Goal: Task Accomplishment & Management: Manage account settings

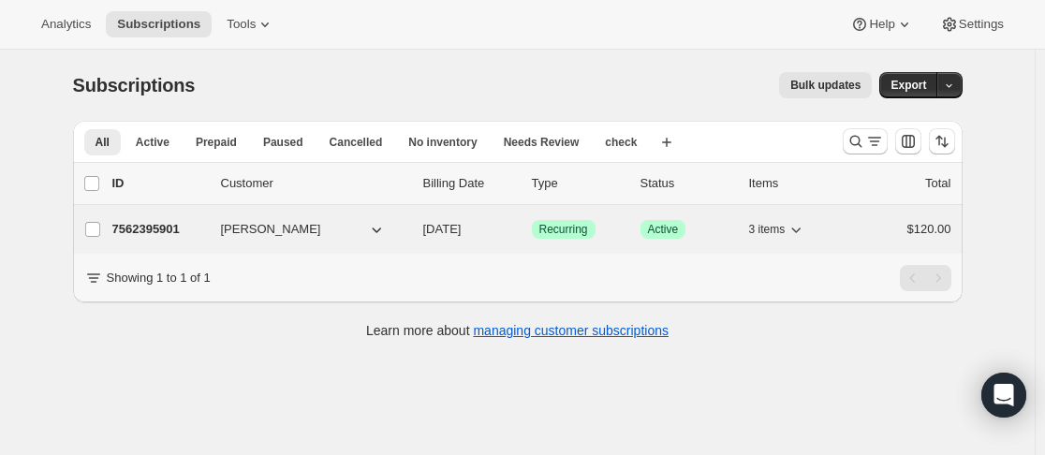
click at [205, 220] on p "7562395901" at bounding box center [159, 229] width 94 height 19
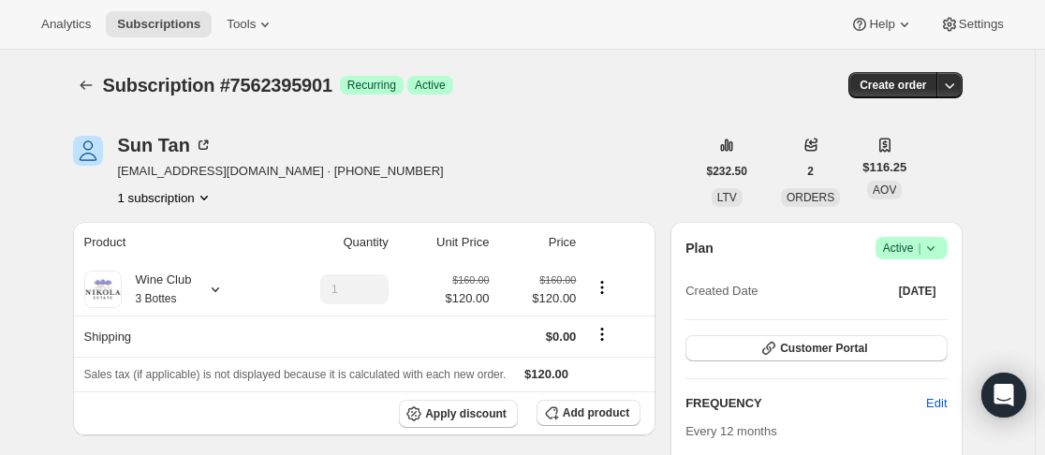
click at [938, 246] on icon at bounding box center [930, 248] width 19 height 19
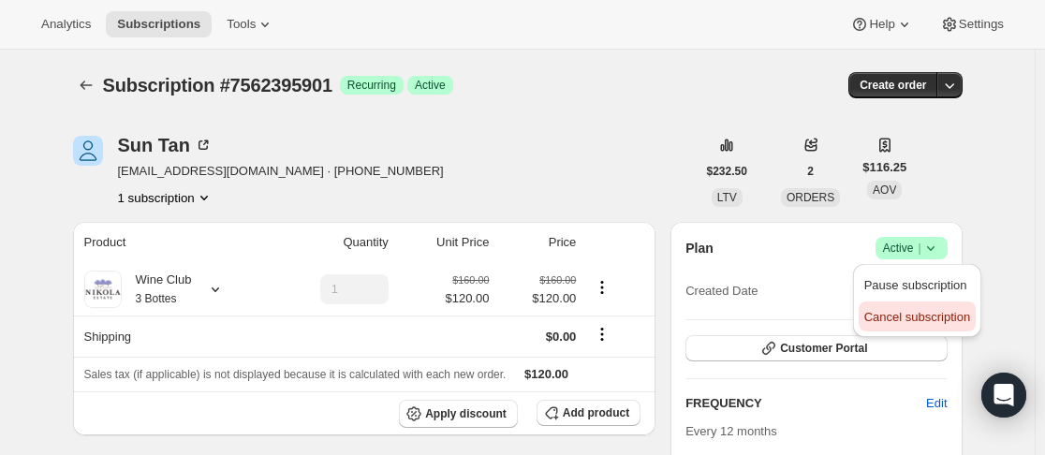
click at [925, 306] on button "Cancel subscription" at bounding box center [916, 316] width 117 height 30
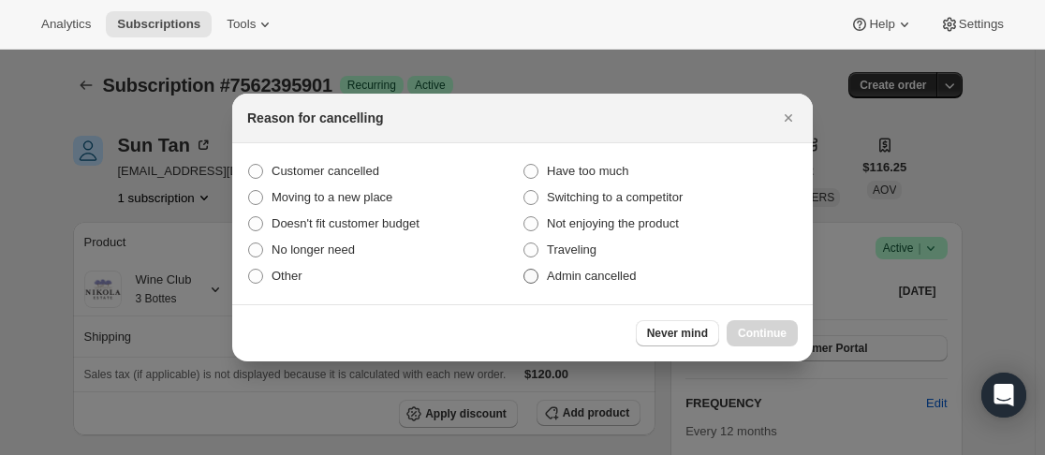
click at [597, 274] on span "Admin cancelled" at bounding box center [591, 276] width 89 height 14
click at [524, 270] on input "Admin cancelled" at bounding box center [523, 269] width 1 height 1
radio input "true"
click at [770, 328] on span "Continue" at bounding box center [762, 333] width 49 height 15
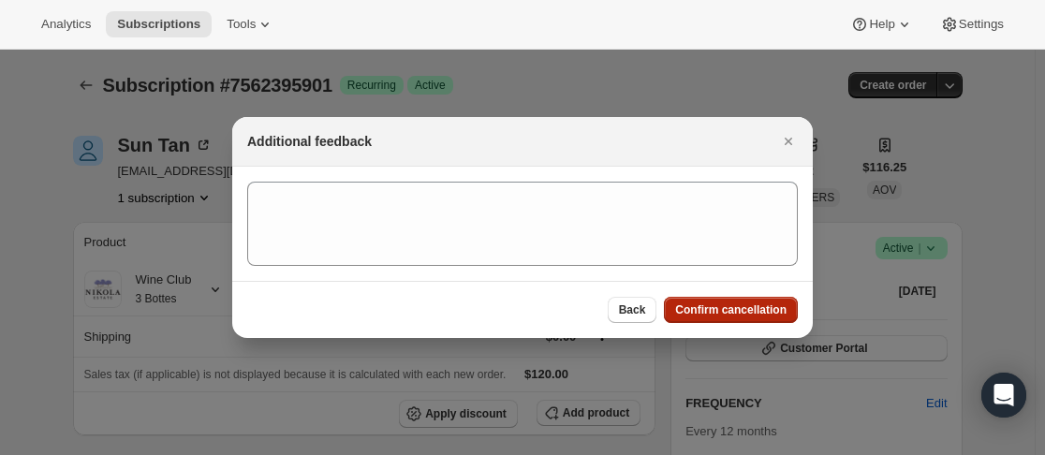
click at [740, 312] on span "Confirm cancellation" at bounding box center [730, 309] width 111 height 15
